Goal: Information Seeking & Learning: Learn about a topic

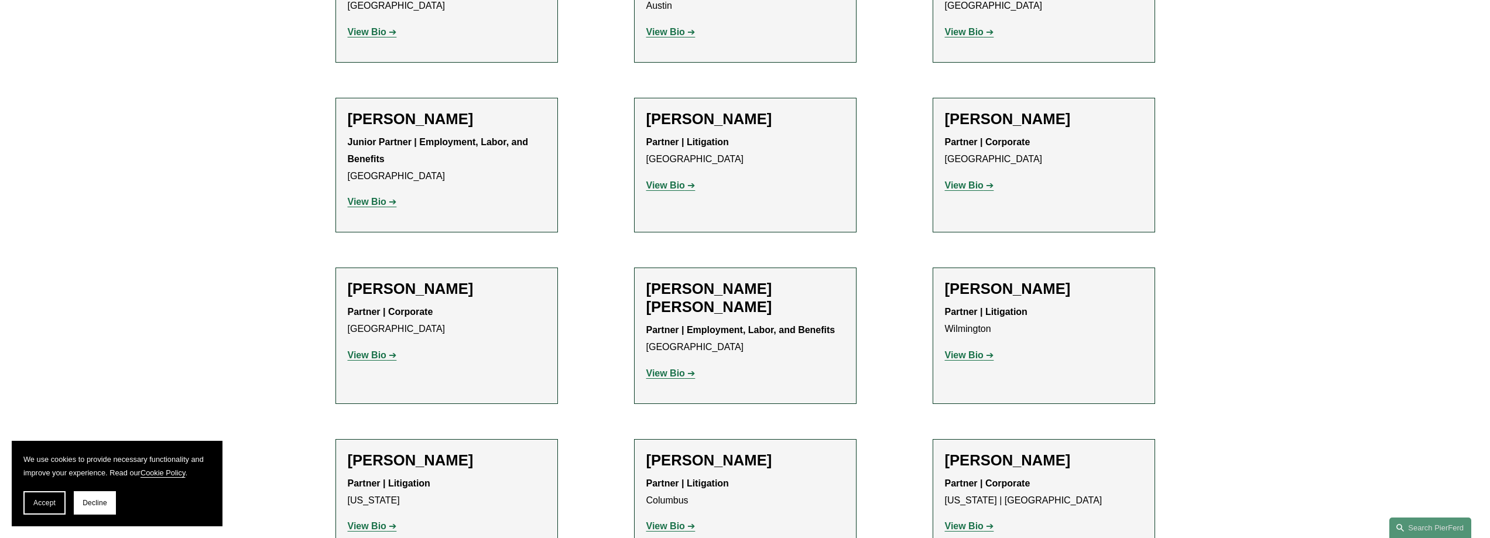
scroll to position [2458, 0]
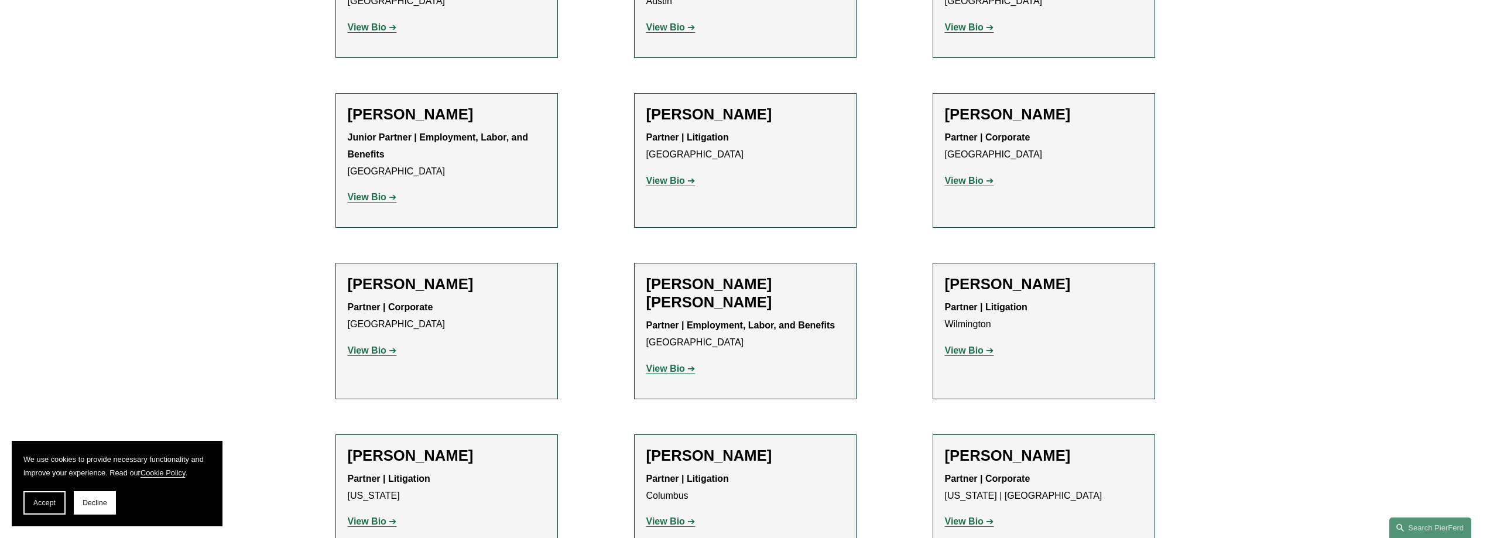
click at [664, 516] on strong "View Bio" at bounding box center [665, 521] width 39 height 10
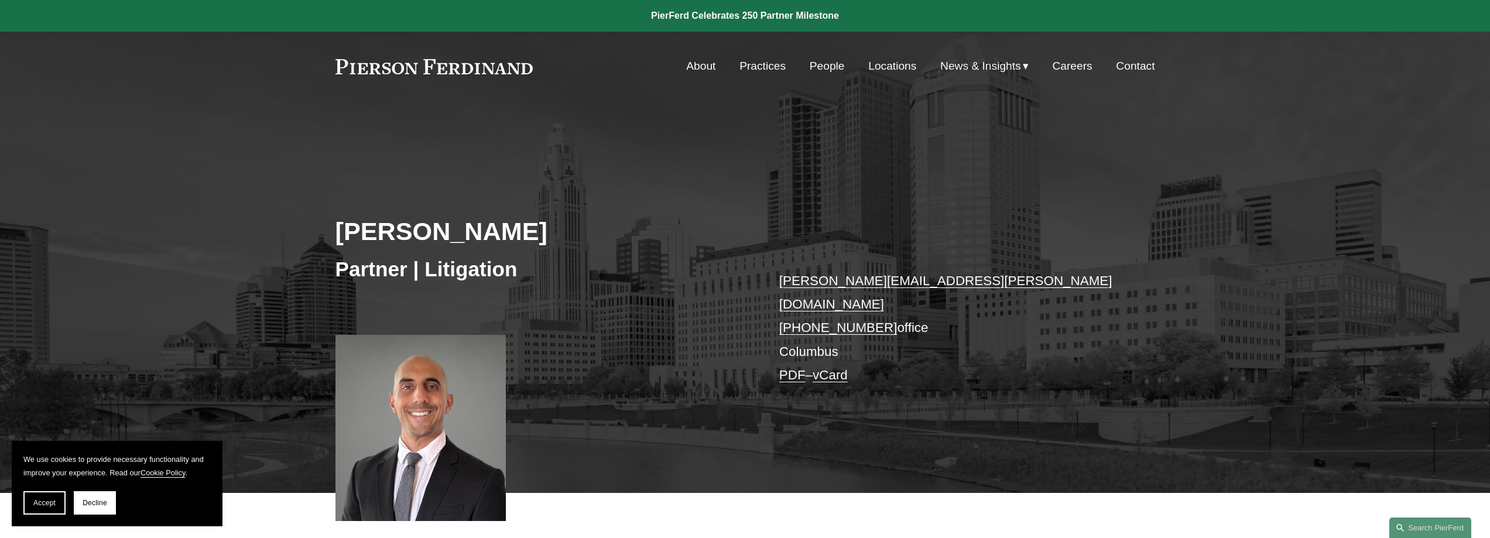
click at [766, 66] on link "Practices" at bounding box center [762, 66] width 46 height 22
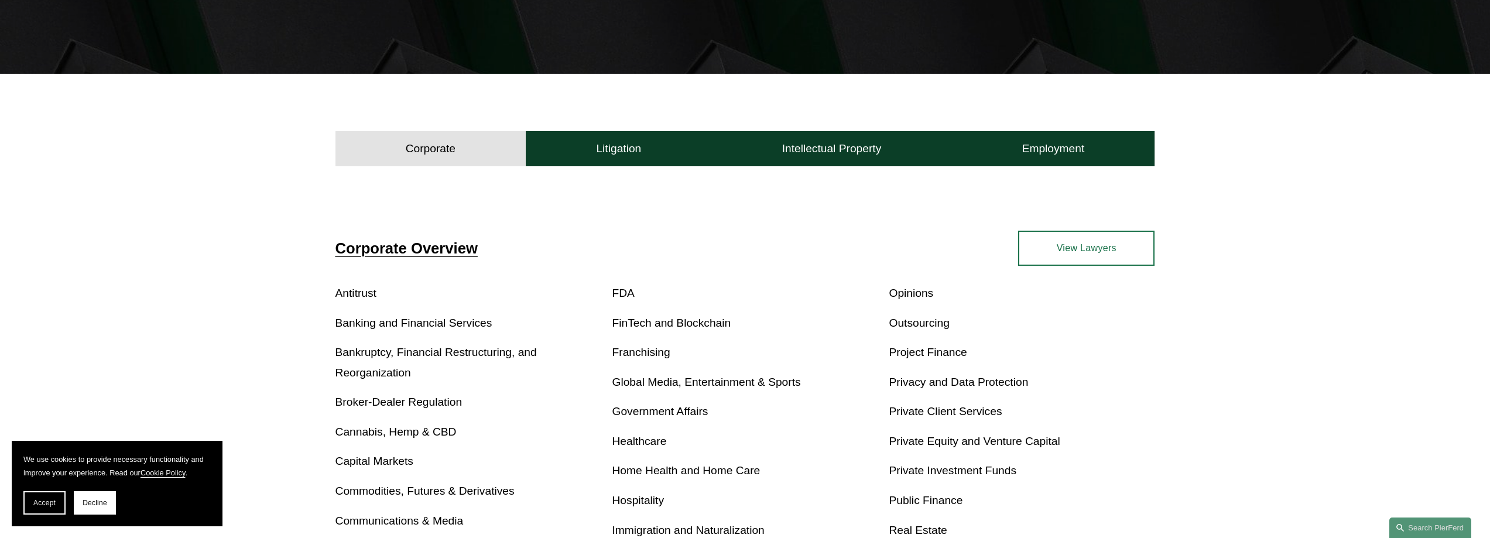
scroll to position [293, 0]
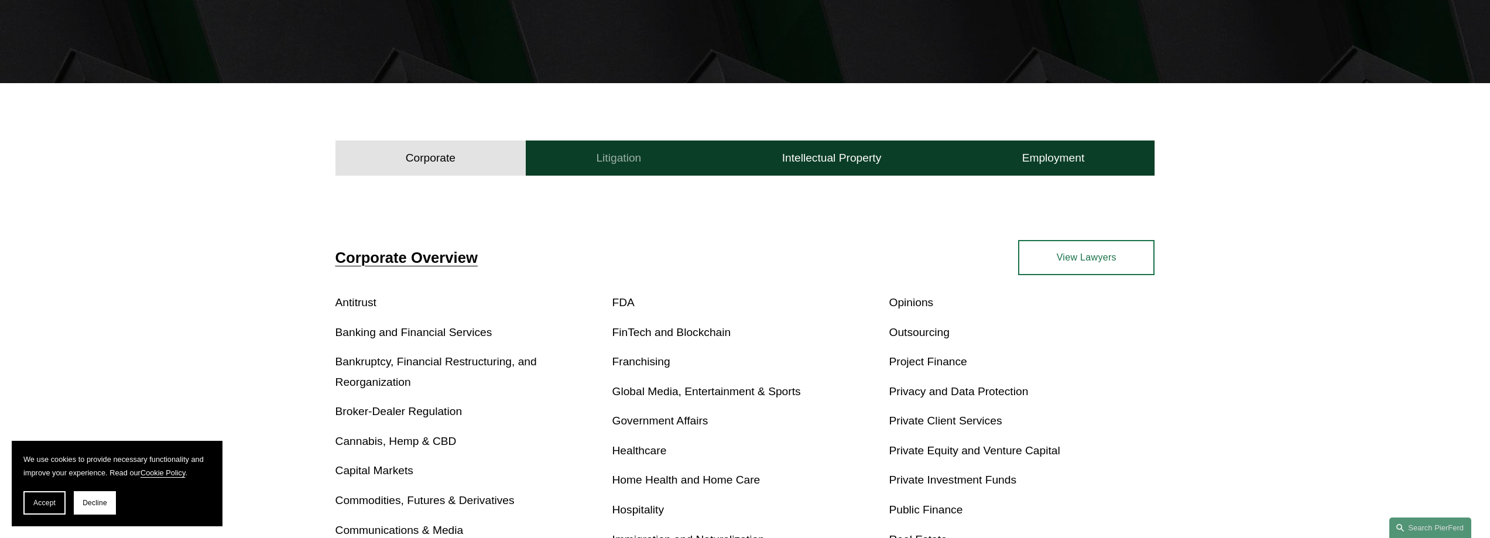
click at [603, 152] on h4 "Litigation" at bounding box center [618, 158] width 45 height 14
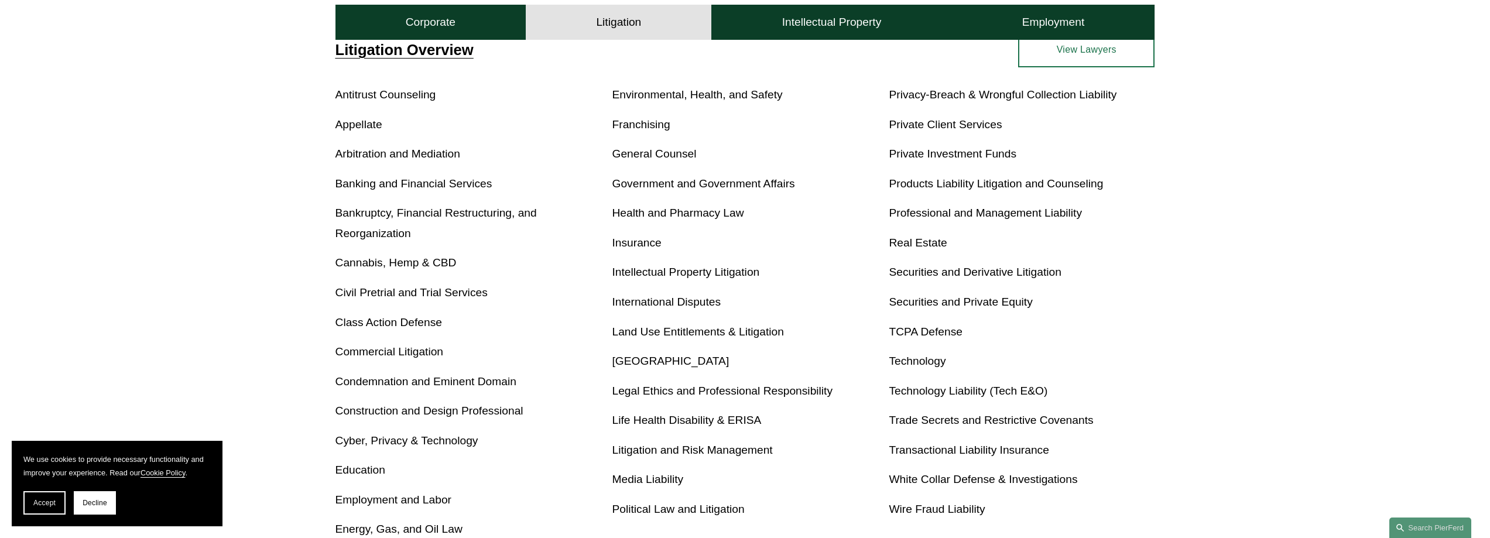
scroll to position [527, 0]
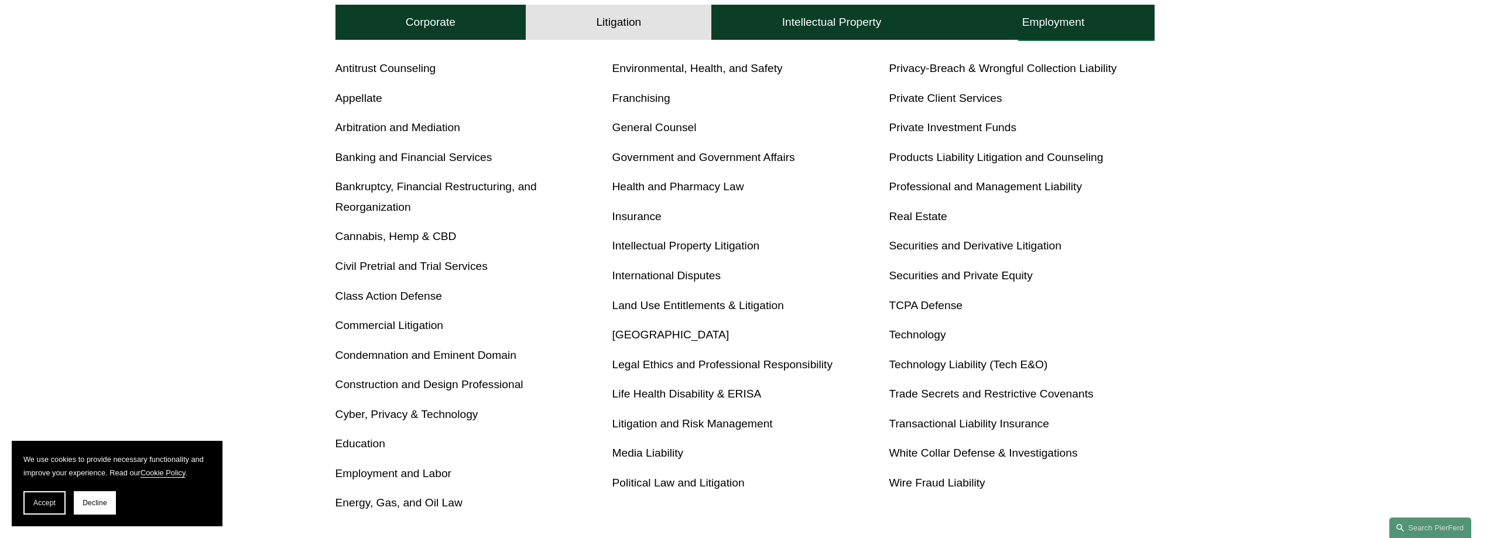
click at [409, 414] on link "Cyber, Privacy & Technology" at bounding box center [406, 414] width 143 height 12
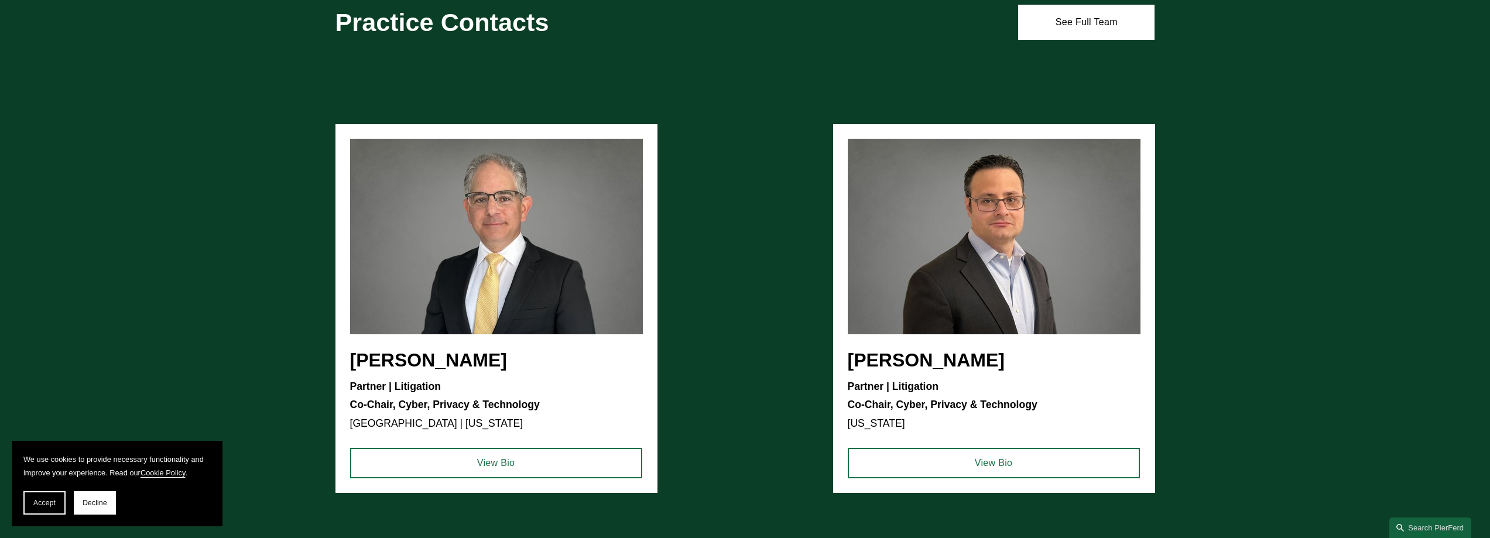
scroll to position [1522, 0]
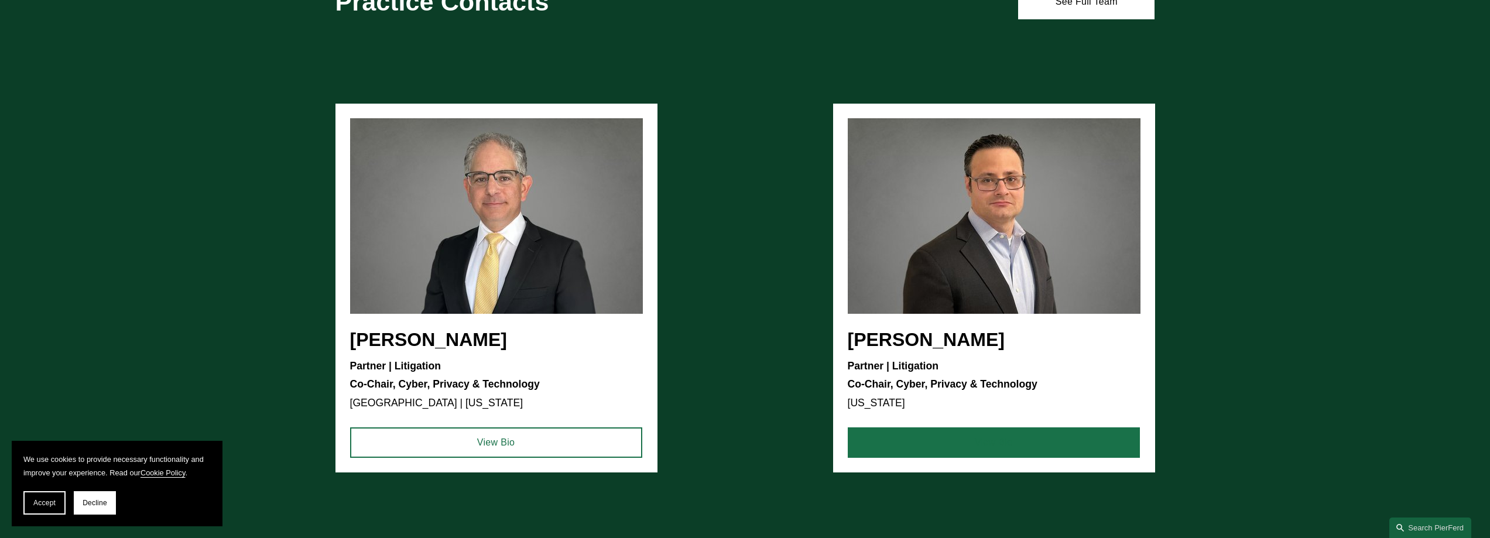
click at [1011, 443] on link "View Bio" at bounding box center [993, 442] width 292 height 30
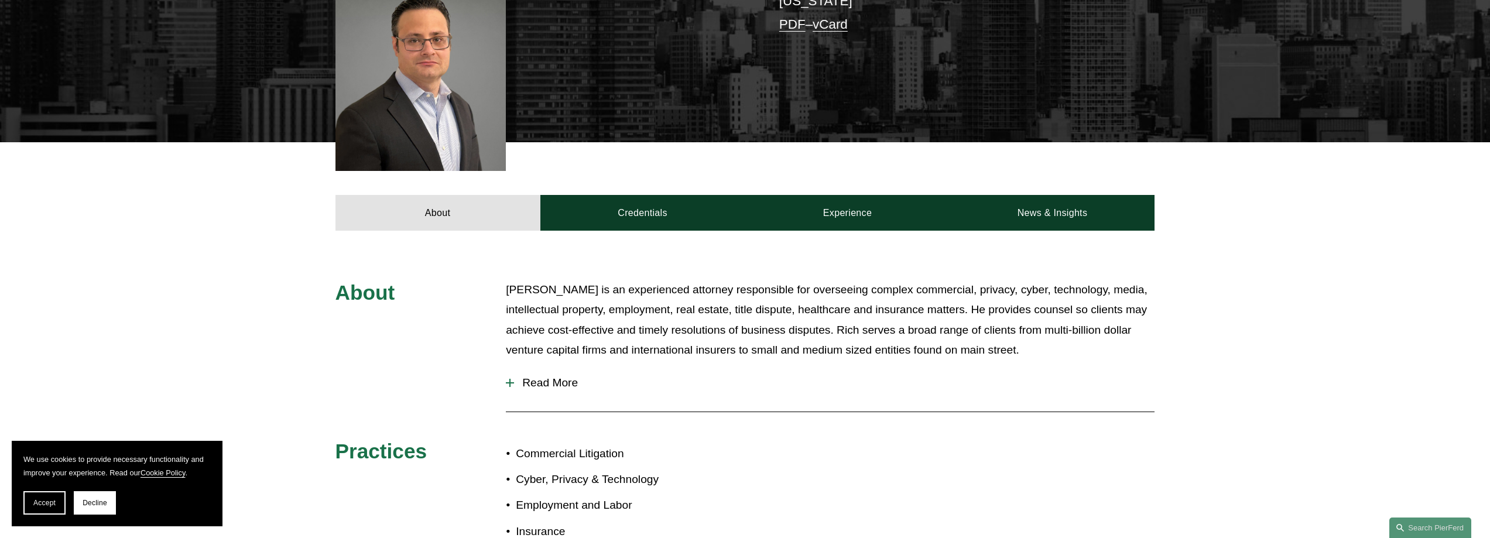
scroll to position [351, 0]
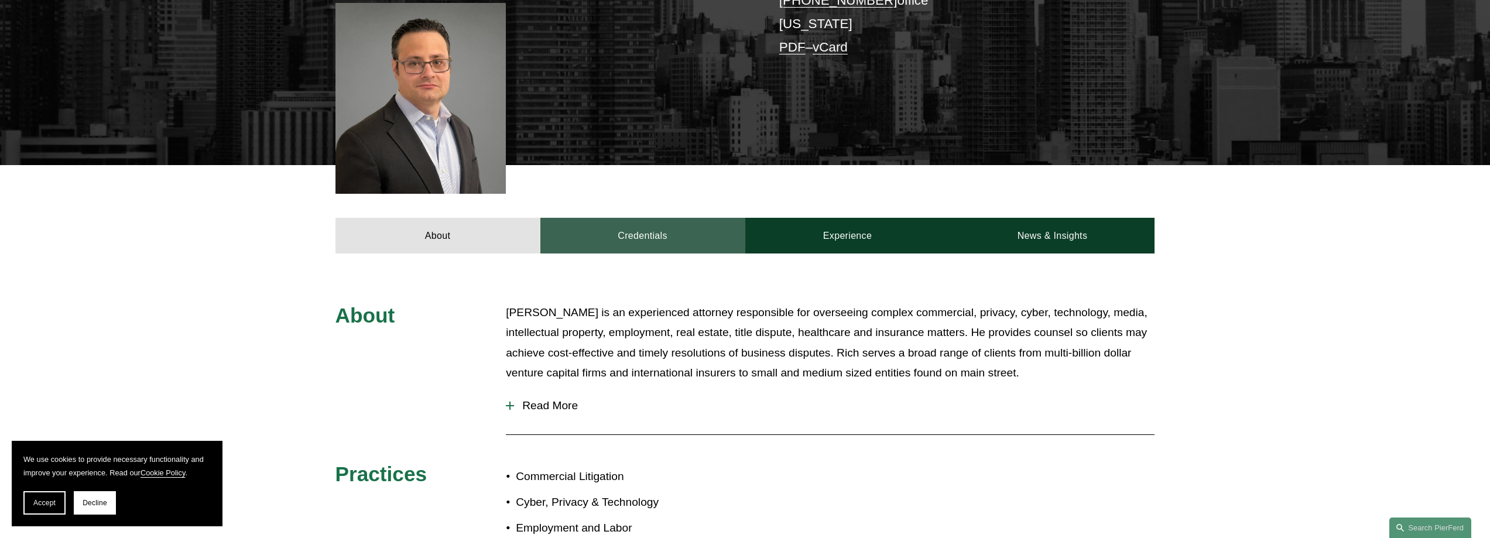
click at [637, 218] on link "Credentials" at bounding box center [642, 235] width 205 height 35
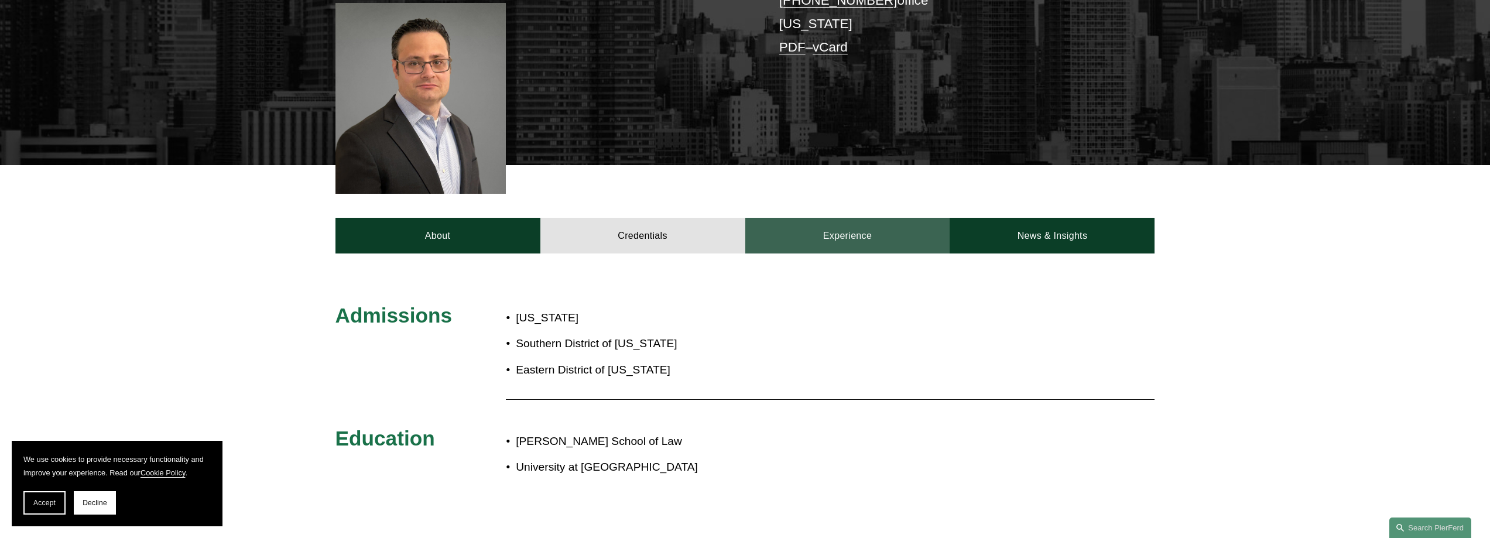
click at [838, 218] on link "Experience" at bounding box center [847, 235] width 205 height 35
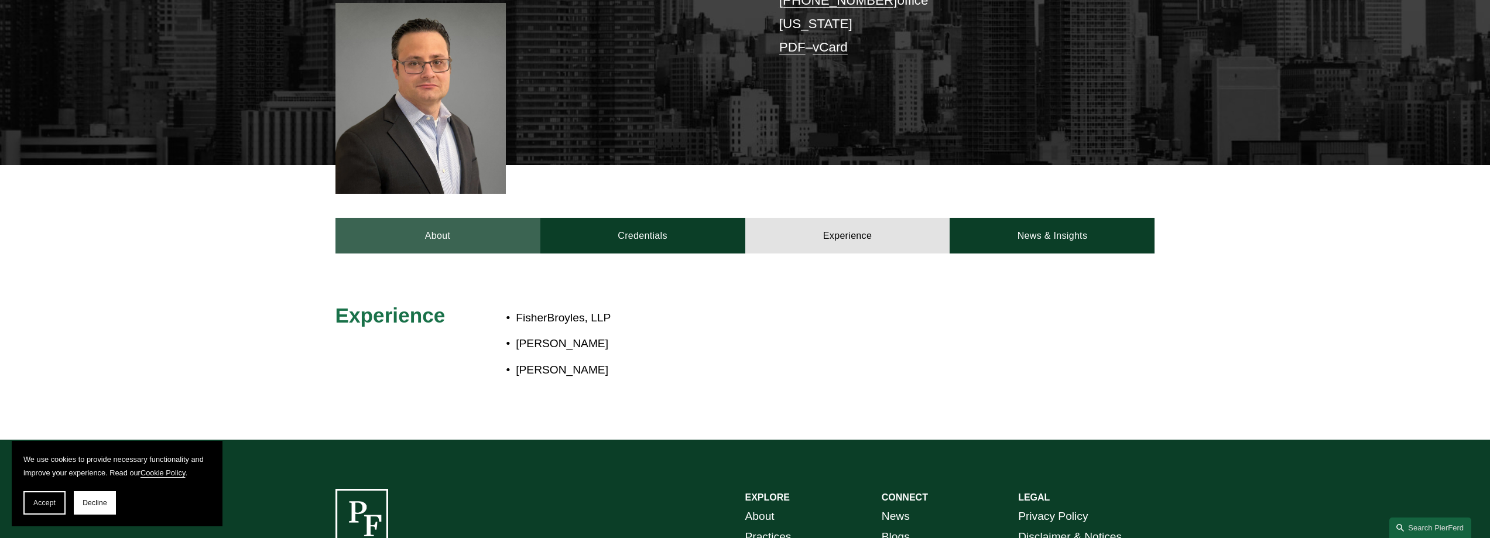
click at [452, 225] on link "About" at bounding box center [437, 235] width 205 height 35
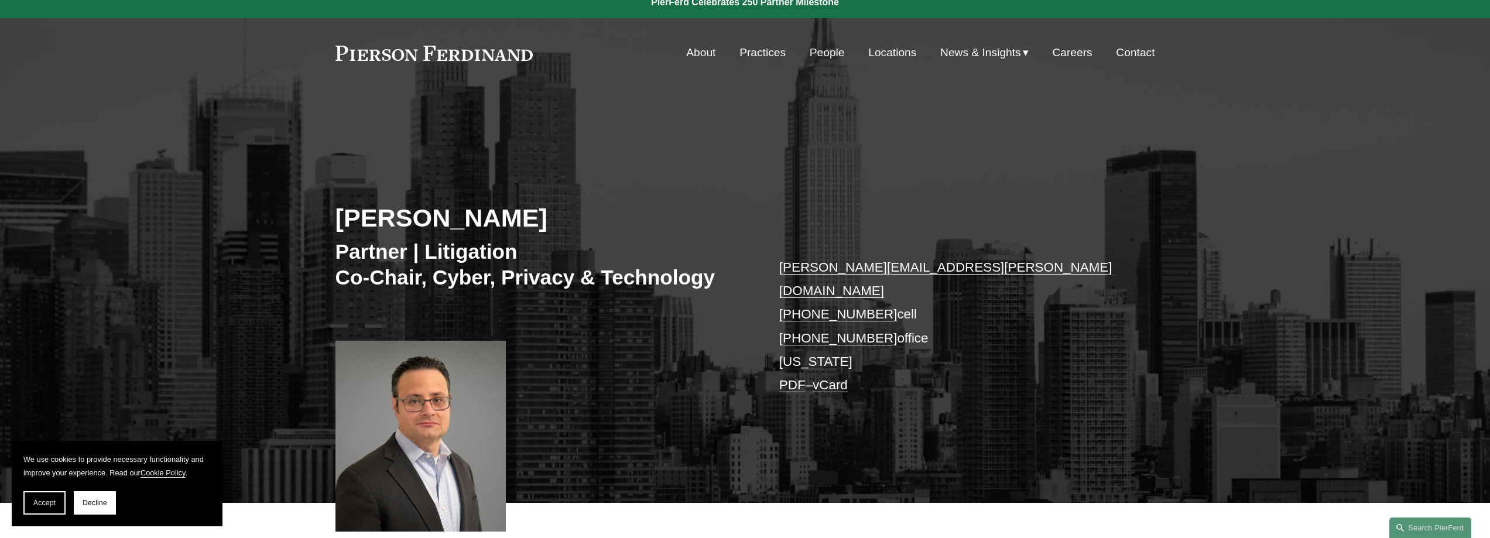
scroll to position [0, 0]
